Goal: Task Accomplishment & Management: Manage account settings

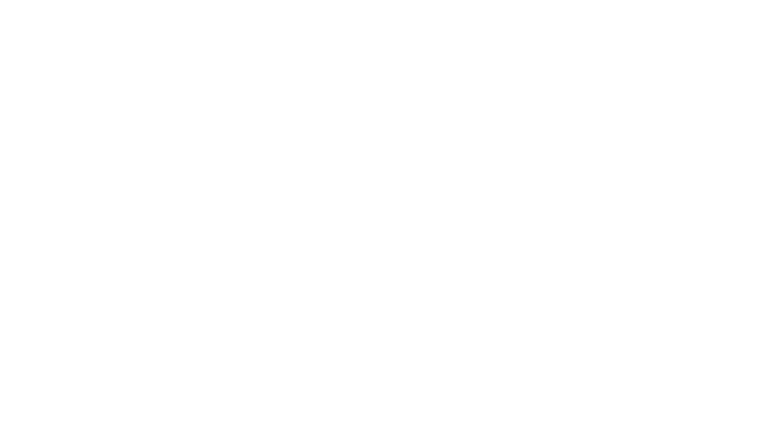
click at [266, 105] on div at bounding box center [388, 220] width 776 height 440
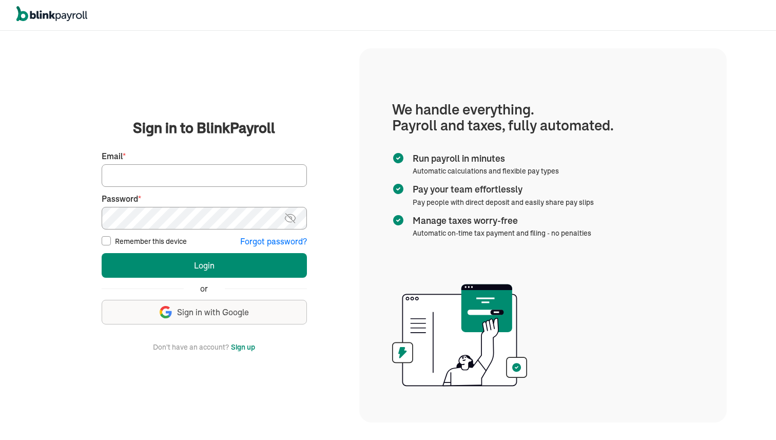
click at [201, 312] on span "Sign in with Google" at bounding box center [213, 312] width 72 height 12
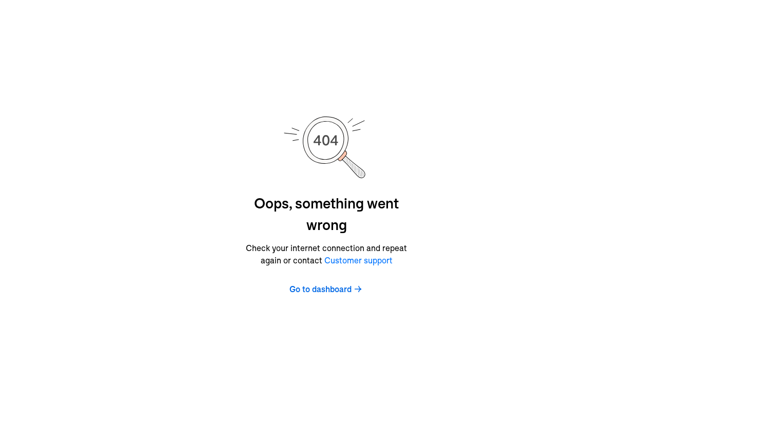
click at [315, 285] on span "Go to dashboard" at bounding box center [320, 289] width 62 height 12
click at [307, 293] on span "Go to dashboard" at bounding box center [320, 289] width 62 height 12
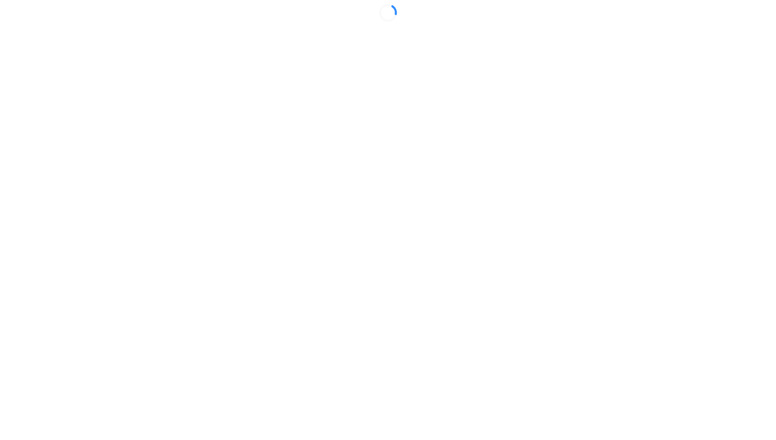
click at [323, 26] on html at bounding box center [388, 13] width 776 height 26
